Goal: Task Accomplishment & Management: Use online tool/utility

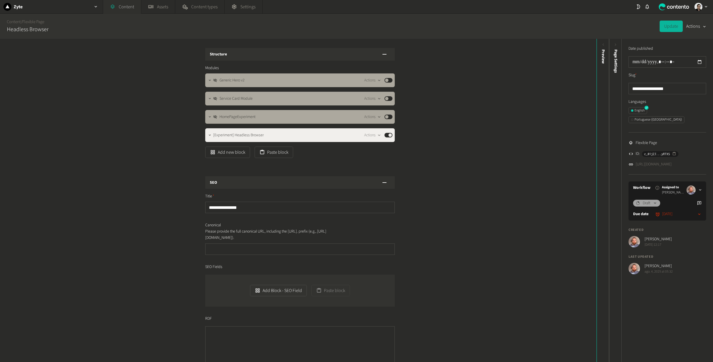
click at [125, 7] on link "Content" at bounding box center [122, 7] width 38 height 14
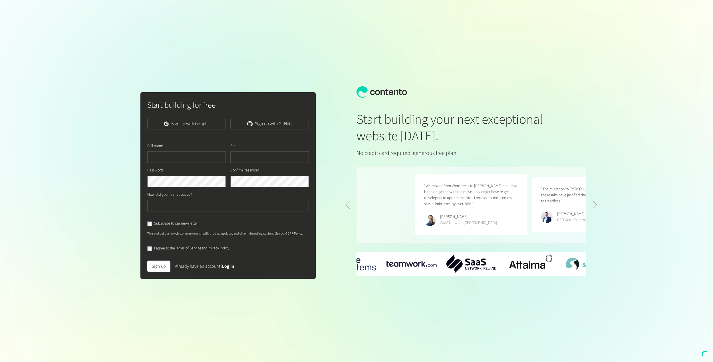
scroll to position [0, 234]
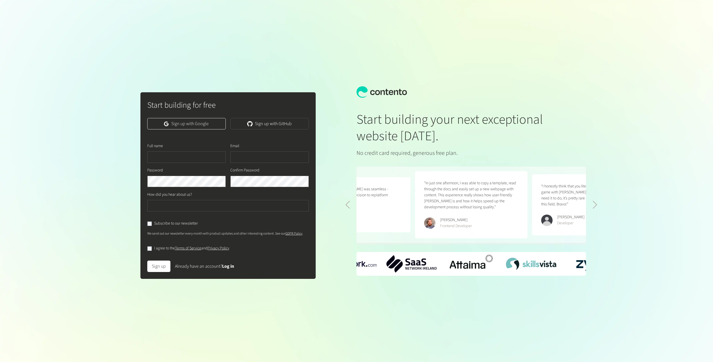
click at [186, 122] on link "Sign up with Google" at bounding box center [186, 123] width 78 height 11
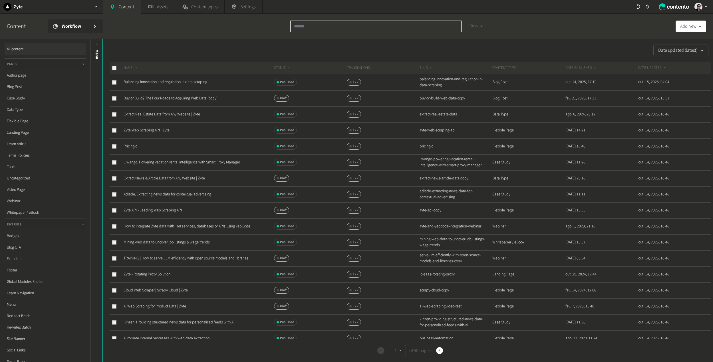
click at [319, 19] on div "Filters" at bounding box center [389, 26] width 198 height 25
click at [309, 27] on input "text" at bounding box center [375, 26] width 171 height 11
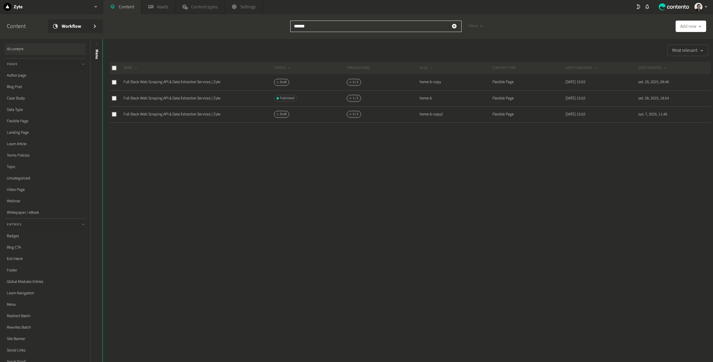
type input "******"
click at [158, 119] on td "Full-Stack Web Scraping API & Data Extraction Services | Zyte" at bounding box center [198, 114] width 150 height 16
click at [152, 111] on td "Full-Stack Web Scraping API & Data Extraction Services | Zyte" at bounding box center [198, 114] width 150 height 16
click at [173, 115] on link "Full-Stack Web Scraping API & Data Extraction Services | Zyte" at bounding box center [172, 114] width 97 height 6
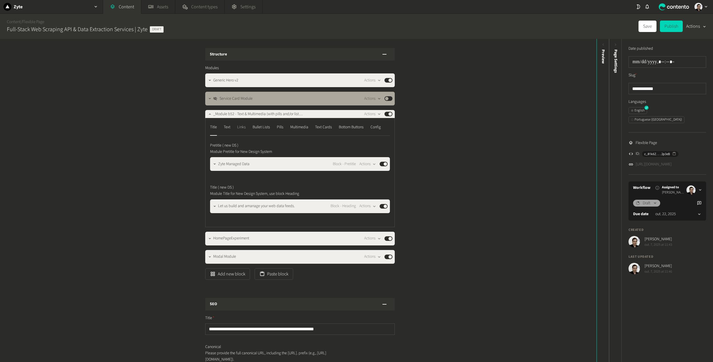
click at [243, 125] on div "Links" at bounding box center [241, 126] width 9 height 9
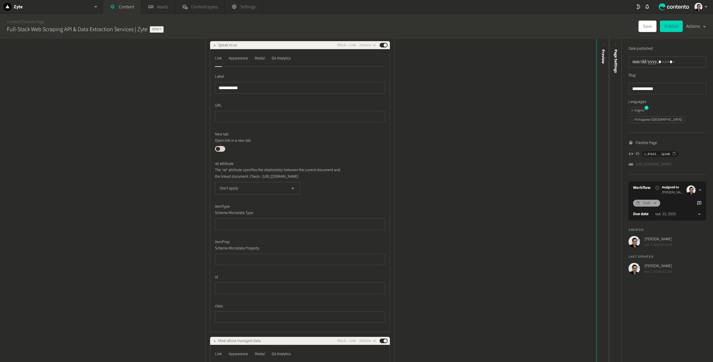
scroll to position [86, 0]
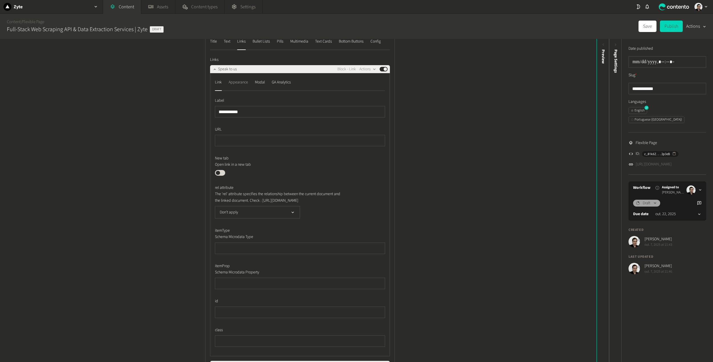
click at [241, 85] on div "Appearance" at bounding box center [238, 82] width 19 height 9
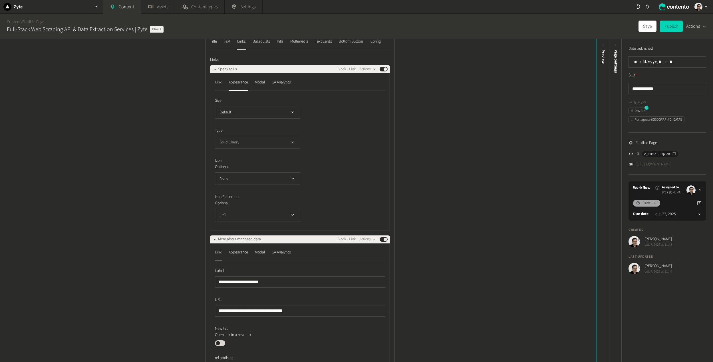
click at [249, 144] on button "Solid Cherry" at bounding box center [257, 142] width 85 height 13
click at [247, 187] on li "Solid Purple" at bounding box center [257, 187] width 84 height 11
click at [176, 206] on div "**********" at bounding box center [298, 200] width 596 height 323
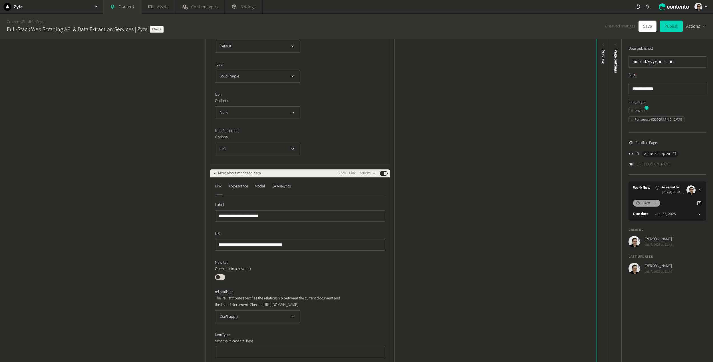
scroll to position [171, 0]
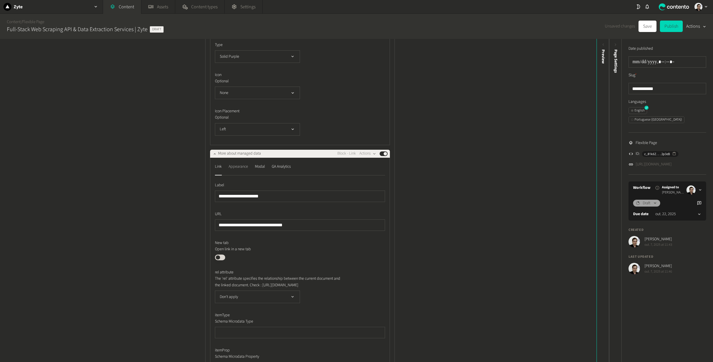
click at [235, 169] on div "Appearance" at bounding box center [238, 166] width 19 height 9
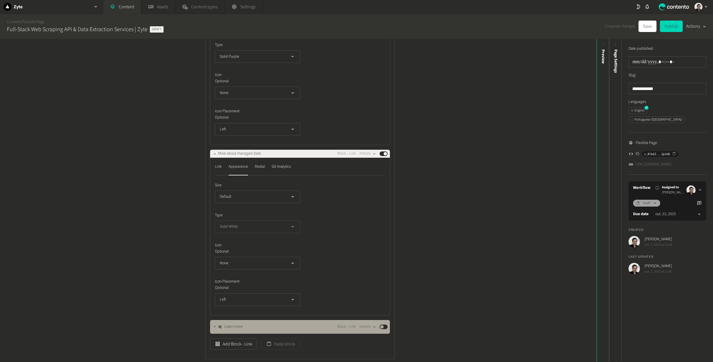
click at [256, 225] on button "Solid White" at bounding box center [257, 226] width 85 height 13
click at [240, 267] on li "Text White" at bounding box center [257, 266] width 84 height 11
click at [239, 234] on div "Size Default Type Text White Icon Optional None Icon Placement Optional Left" at bounding box center [300, 244] width 170 height 124
click at [232, 226] on button "Text White" at bounding box center [257, 226] width 85 height 13
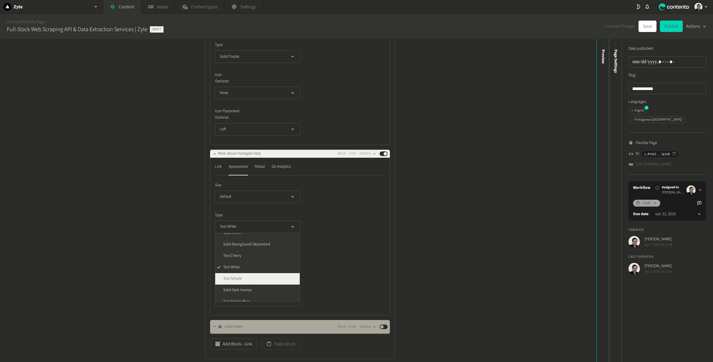
click at [244, 279] on li "Text Simple" at bounding box center [257, 278] width 84 height 11
click at [148, 211] on div "**********" at bounding box center [298, 200] width 596 height 323
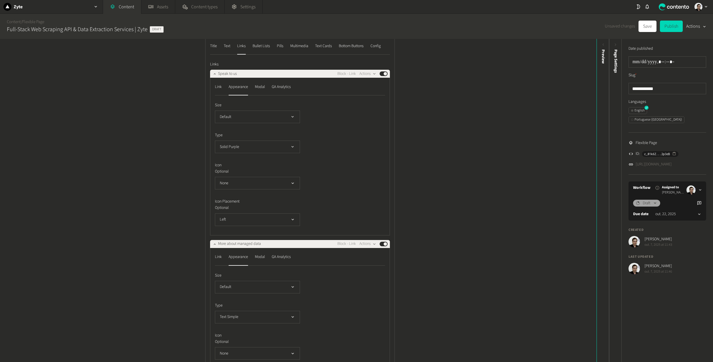
scroll to position [0, 0]
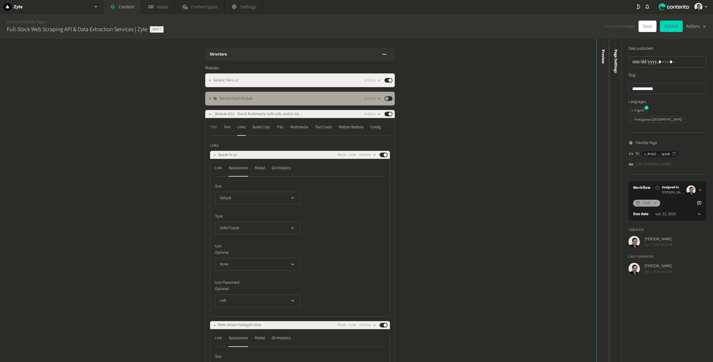
click at [212, 125] on div "Title" at bounding box center [213, 126] width 7 height 9
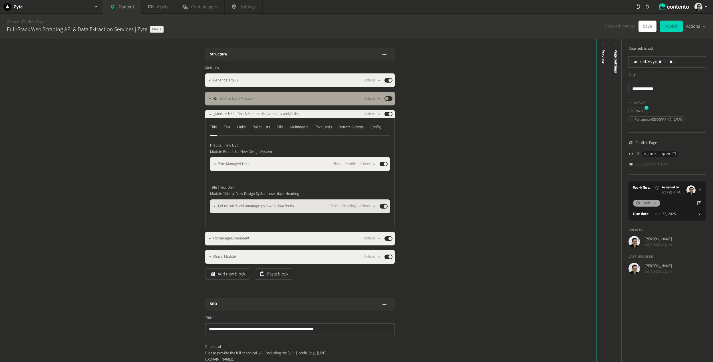
click at [219, 211] on div "Let us build and amanage your web data feeds. Block - Heading Actions Published" at bounding box center [300, 206] width 180 height 14
click at [214, 203] on button "button" at bounding box center [214, 205] width 7 height 7
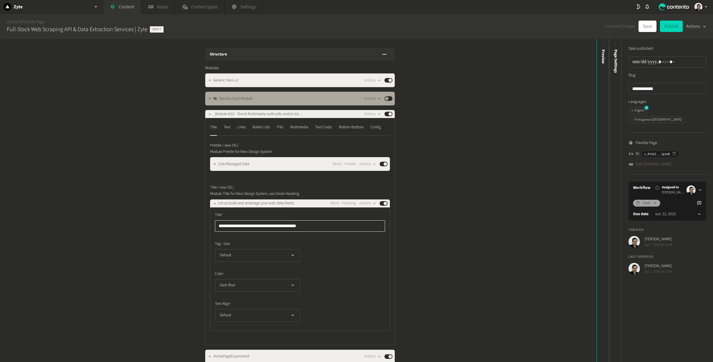
click at [251, 227] on input "**********" at bounding box center [300, 225] width 170 height 11
type input "**********"
click at [447, 229] on div "**********" at bounding box center [298, 200] width 596 height 323
click at [649, 26] on button "Save" at bounding box center [647, 26] width 18 height 11
click at [241, 125] on div "Links" at bounding box center [241, 126] width 9 height 9
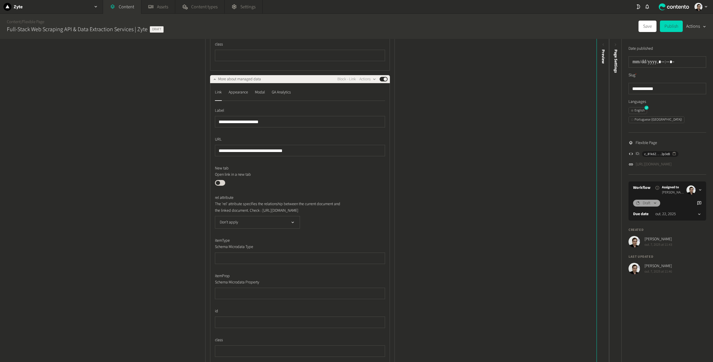
scroll to position [428, 0]
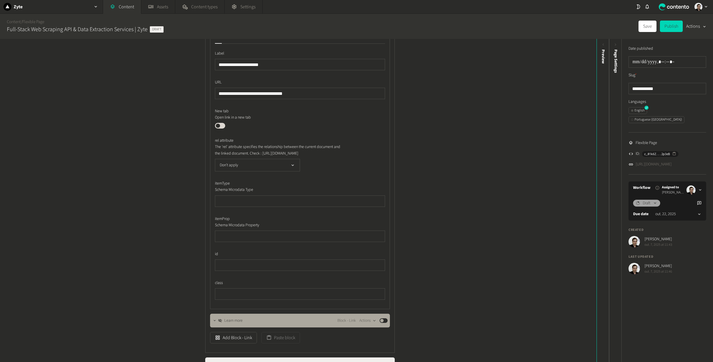
click at [238, 40] on div "Appearance" at bounding box center [238, 35] width 19 height 9
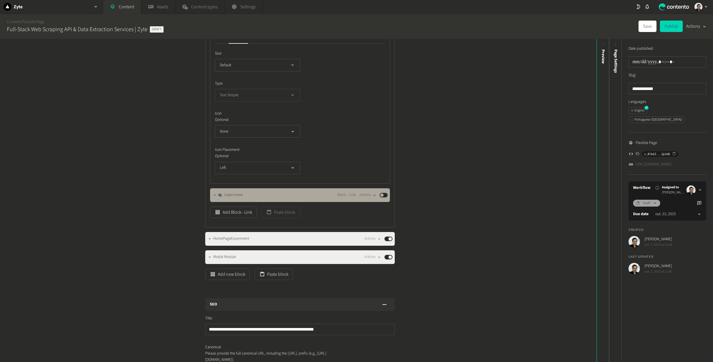
click at [248, 101] on button "Text Simple" at bounding box center [257, 95] width 85 height 13
drag, startPoint x: 237, startPoint y: 128, endPoint x: 400, endPoint y: 110, distance: 164.7
click at [236, 124] on li "Solid Dark" at bounding box center [257, 118] width 84 height 11
click at [478, 110] on div "**********" at bounding box center [298, 200] width 596 height 323
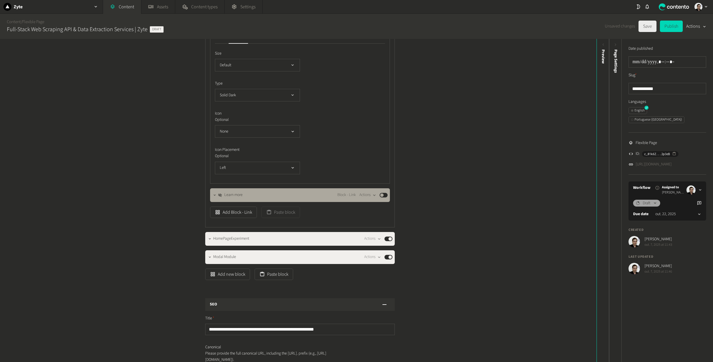
click at [648, 25] on button "Save" at bounding box center [647, 26] width 18 height 11
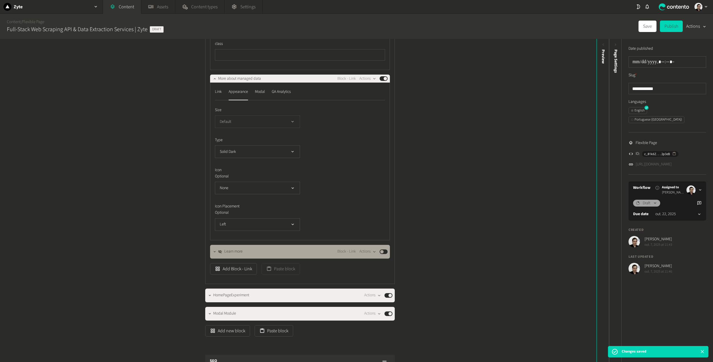
scroll to position [371, 0]
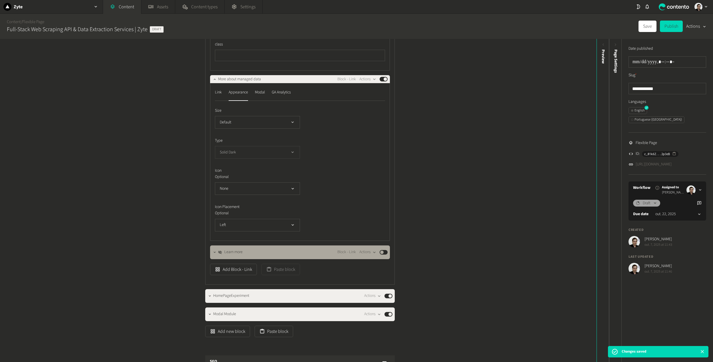
click at [258, 158] on button "Solid Dark" at bounding box center [257, 152] width 85 height 13
click at [263, 204] on li "Text Simple Blue" at bounding box center [257, 198] width 84 height 11
click at [350, 173] on div "Size Default Type Text Simple Blue Icon Optional None Icon Placement Optional L…" at bounding box center [300, 170] width 170 height 124
click at [648, 28] on button "Save" at bounding box center [647, 26] width 18 height 11
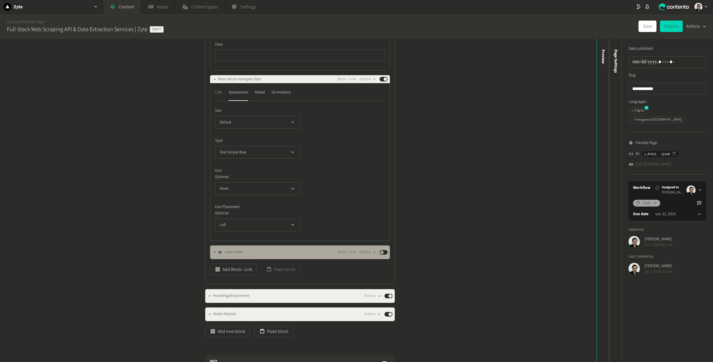
click at [216, 97] on div "Link" at bounding box center [218, 92] width 7 height 9
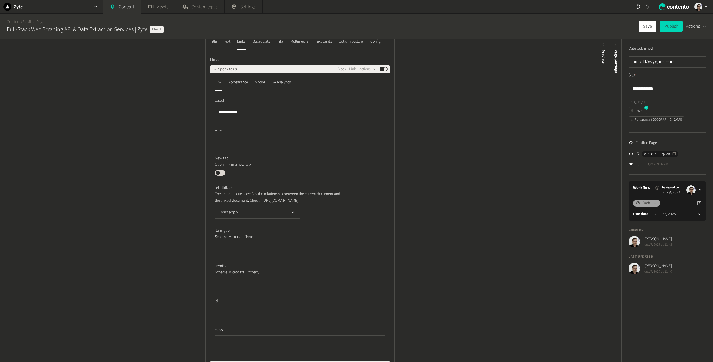
scroll to position [0, 0]
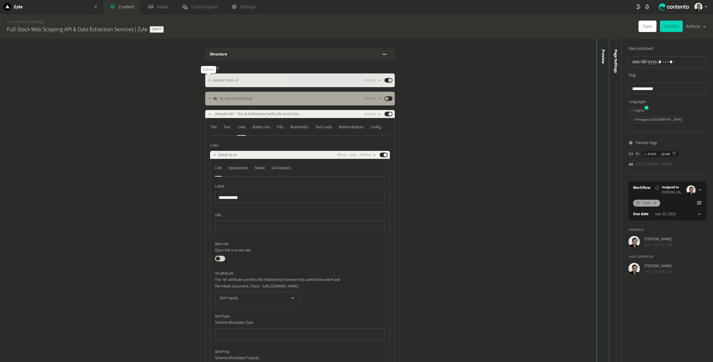
click at [209, 82] on icon "button" at bounding box center [210, 80] width 4 height 4
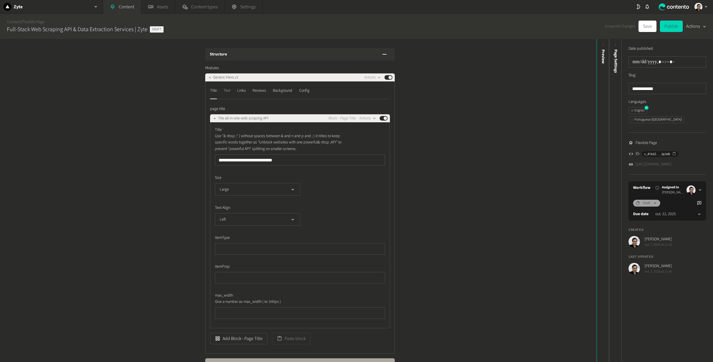
click at [229, 91] on div "Text" at bounding box center [227, 90] width 7 height 9
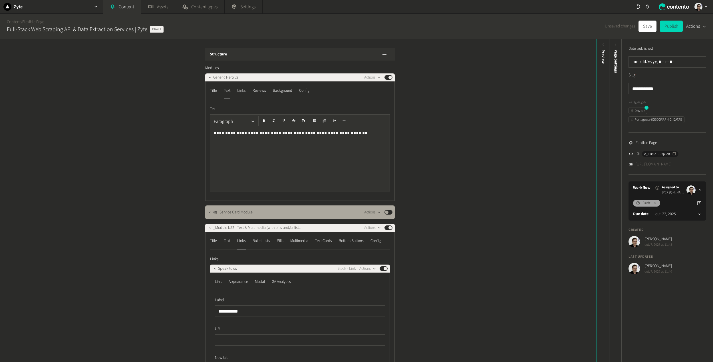
click at [237, 91] on div "Links" at bounding box center [241, 90] width 9 height 9
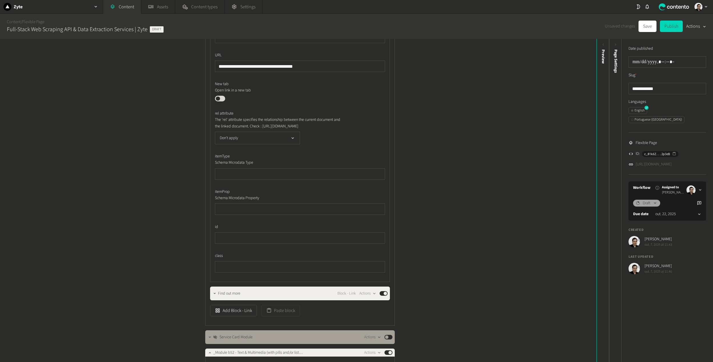
scroll to position [228, 0]
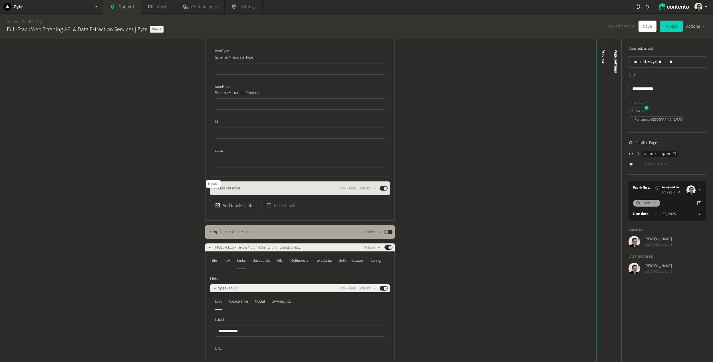
click at [213, 190] on icon "button" at bounding box center [215, 188] width 4 height 4
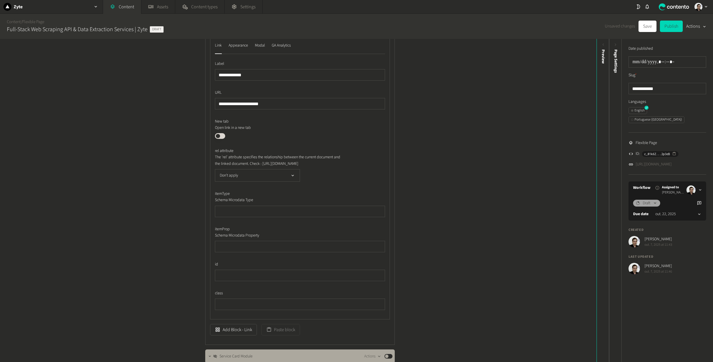
scroll to position [371, 0]
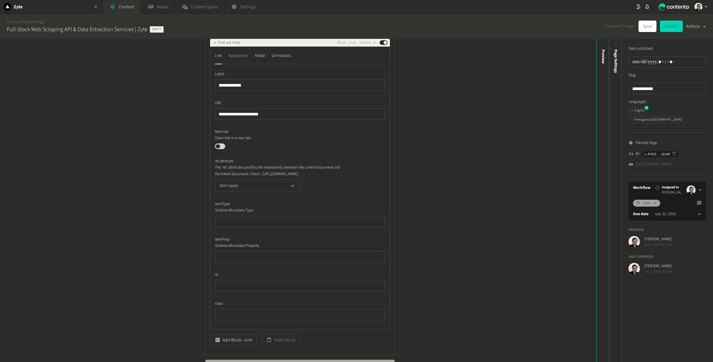
click at [239, 60] on div "Appearance" at bounding box center [238, 55] width 19 height 9
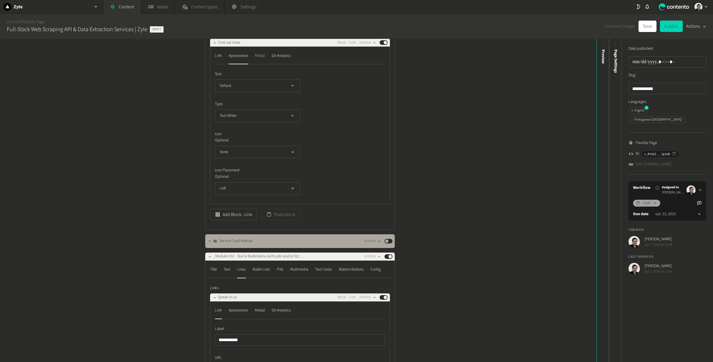
click at [262, 60] on div "Modal" at bounding box center [260, 55] width 10 height 9
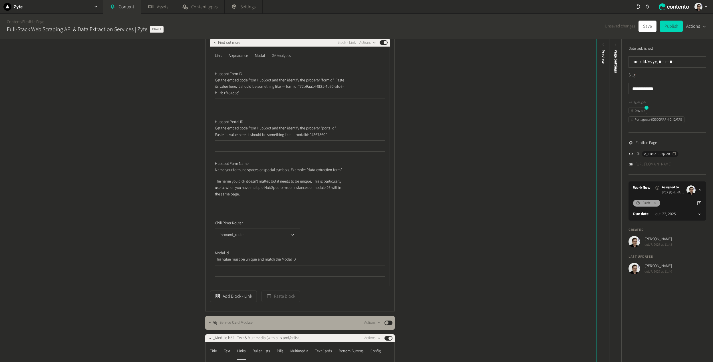
click at [283, 60] on div "GA Analytics" at bounding box center [281, 55] width 19 height 9
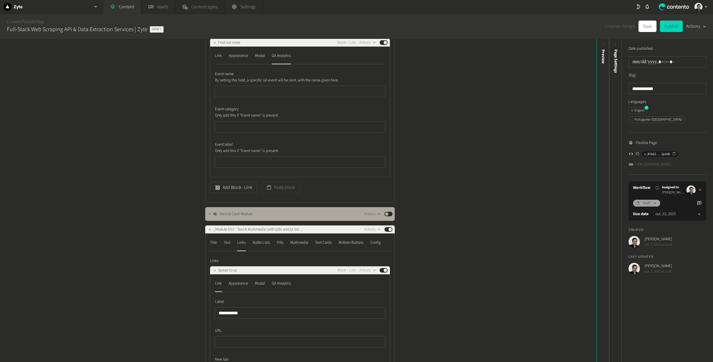
click at [223, 60] on nav "Link Appearance Modal GA Analytics" at bounding box center [300, 57] width 170 height 13
click at [215, 60] on div "Link" at bounding box center [218, 55] width 7 height 9
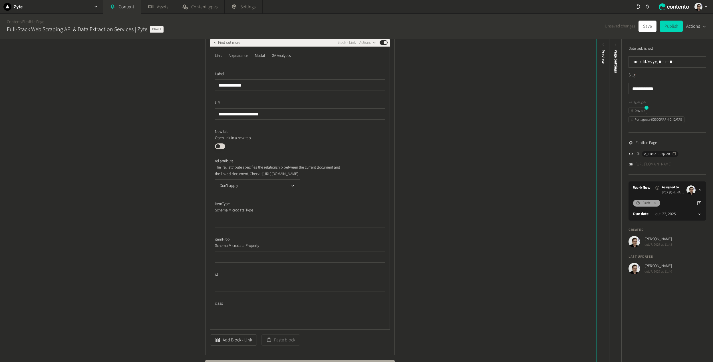
click at [233, 60] on div "Appearance" at bounding box center [238, 55] width 19 height 9
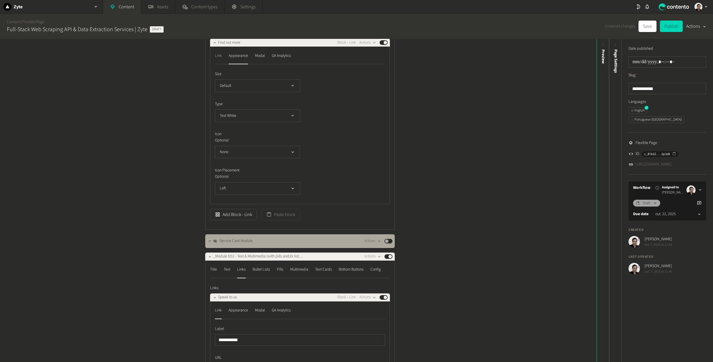
click at [215, 60] on div "Link" at bounding box center [218, 55] width 7 height 9
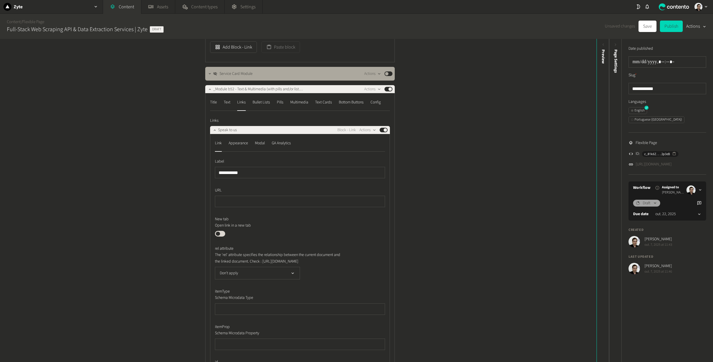
scroll to position [713, 0]
